Goal: Information Seeking & Learning: Learn about a topic

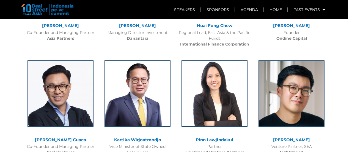
scroll to position [752, 0]
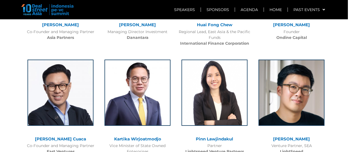
drag, startPoint x: 244, startPoint y: 97, endPoint x: 4, endPoint y: 69, distance: 242.5
click at [209, 136] on link "Pinn Lawjindakul" at bounding box center [214, 138] width 37 height 5
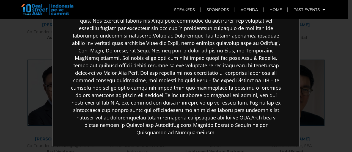
scroll to position [128, 0]
click at [323, 119] on div "×" at bounding box center [176, 76] width 352 height 152
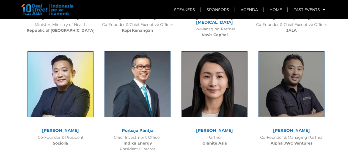
scroll to position [991, 0]
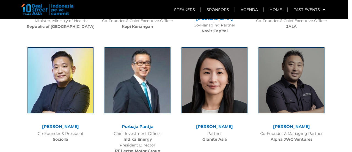
click at [219, 124] on link "[PERSON_NAME]" at bounding box center [214, 126] width 37 height 5
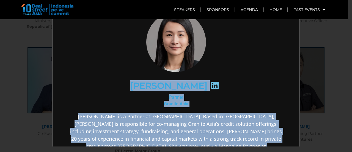
scroll to position [1, 0]
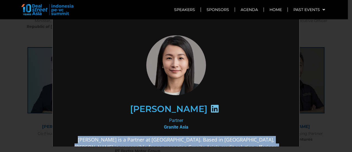
drag, startPoint x: 229, startPoint y: 94, endPoint x: 225, endPoint y: 127, distance: 33.6
click at [225, 127] on div "[PERSON_NAME] Partner Granite Asia [PERSON_NAME] is a Partner at [GEOGRAPHIC_DA…" at bounding box center [176, 154] width 212 height 239
click at [225, 127] on div "Partner Granite Asia" at bounding box center [176, 122] width 212 height 13
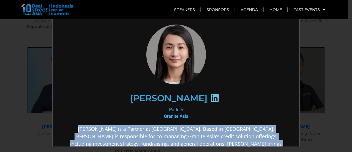
scroll to position [56, 0]
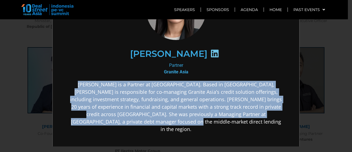
click at [215, 120] on p "[PERSON_NAME] is a Partner at [GEOGRAPHIC_DATA]. Based in [GEOGRAPHIC_DATA], [P…" at bounding box center [176, 106] width 212 height 52
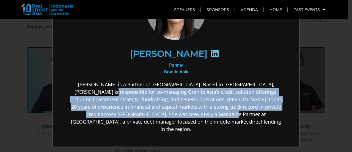
drag, startPoint x: 204, startPoint y: 116, endPoint x: 101, endPoint y: 90, distance: 105.7
click at [101, 90] on p "[PERSON_NAME] is a Partner at [GEOGRAPHIC_DATA]. Based in [GEOGRAPHIC_DATA], [P…" at bounding box center [176, 106] width 212 height 52
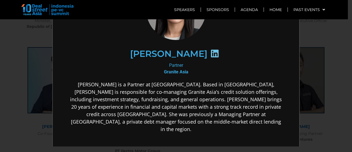
click at [337, 117] on div "×" at bounding box center [176, 76] width 352 height 152
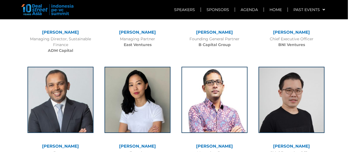
scroll to position [1211, 0]
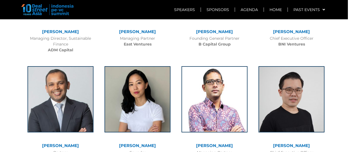
click at [130, 143] on link "[PERSON_NAME]" at bounding box center [137, 145] width 37 height 5
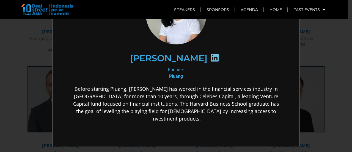
scroll to position [64, 0]
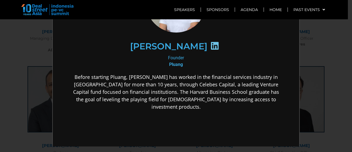
click at [315, 92] on div "×" at bounding box center [176, 76] width 352 height 152
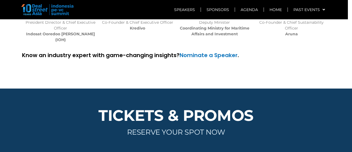
scroll to position [1807, 0]
